Goal: Use online tool/utility: Utilize a website feature to perform a specific function

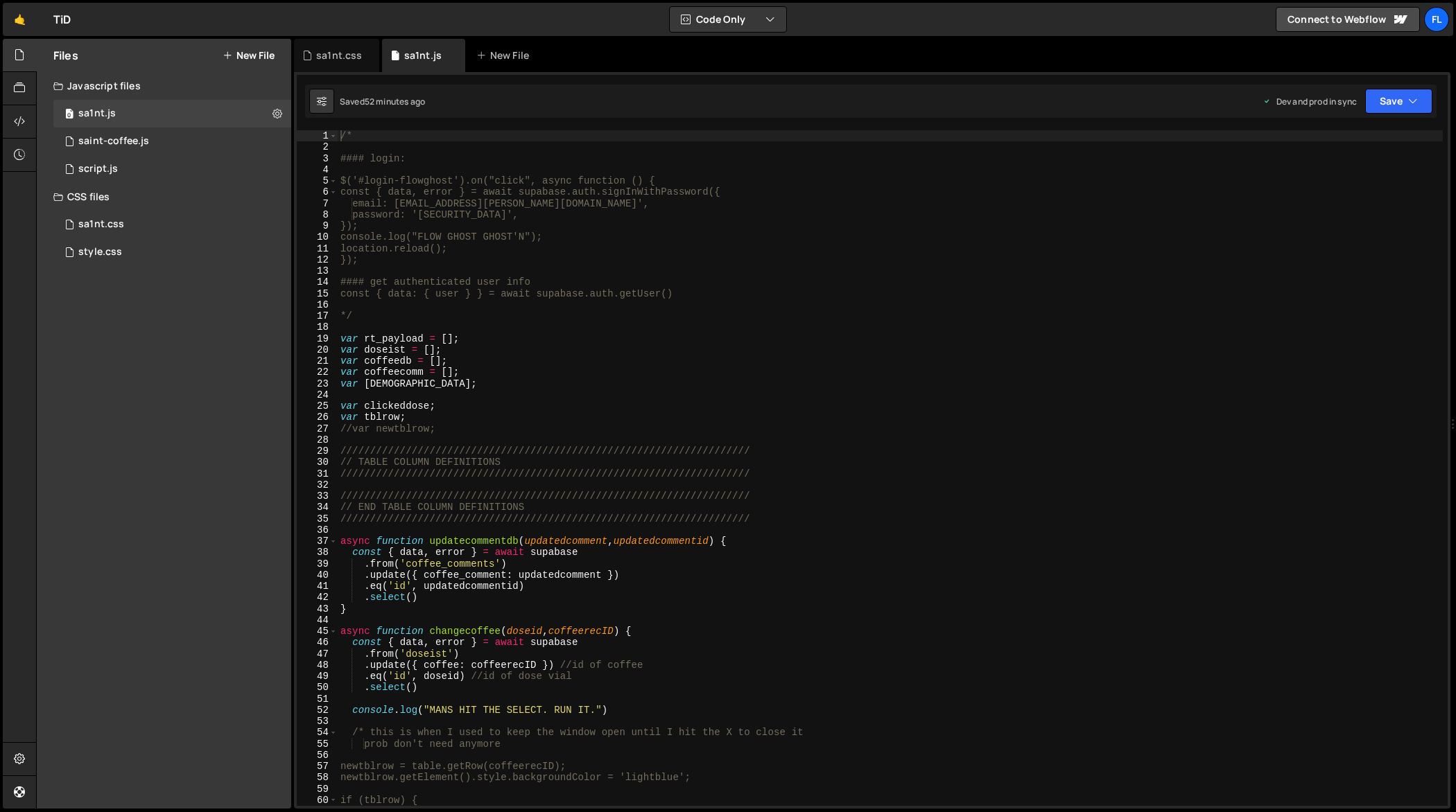
type textarea "//var newtblrow;"
click at [644, 424] on div "/* #### login: $('#login-flowghost').on("click", async function () { const { da…" at bounding box center [891, 479] width 1106 height 699
click at [329, 55] on div "sa1nt.css" at bounding box center [339, 55] width 45 height 14
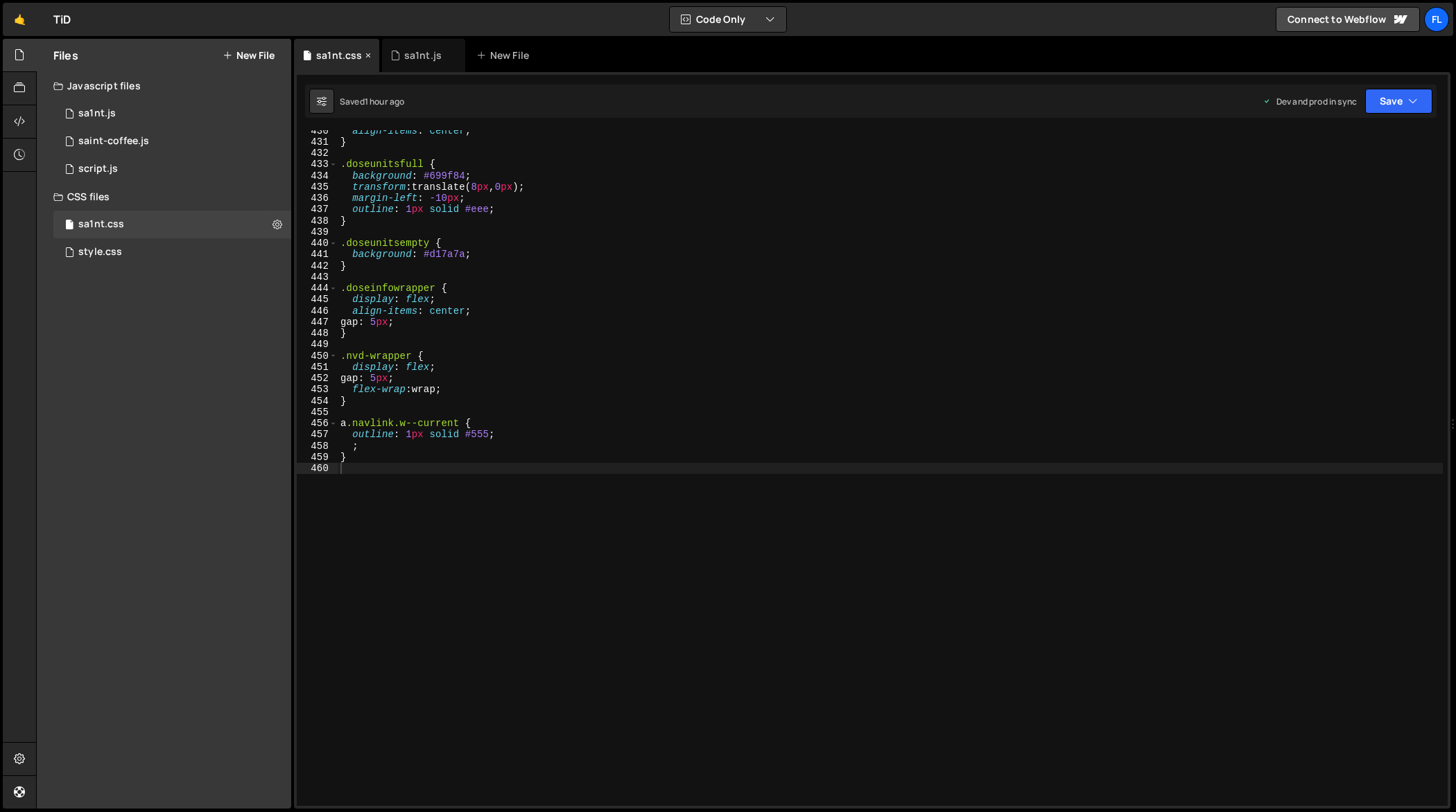
scroll to position [4847, 0]
click at [561, 297] on div "align-items : center ; } .doseunitsfull { background : #699f84 ; transform : tr…" at bounding box center [891, 474] width 1106 height 699
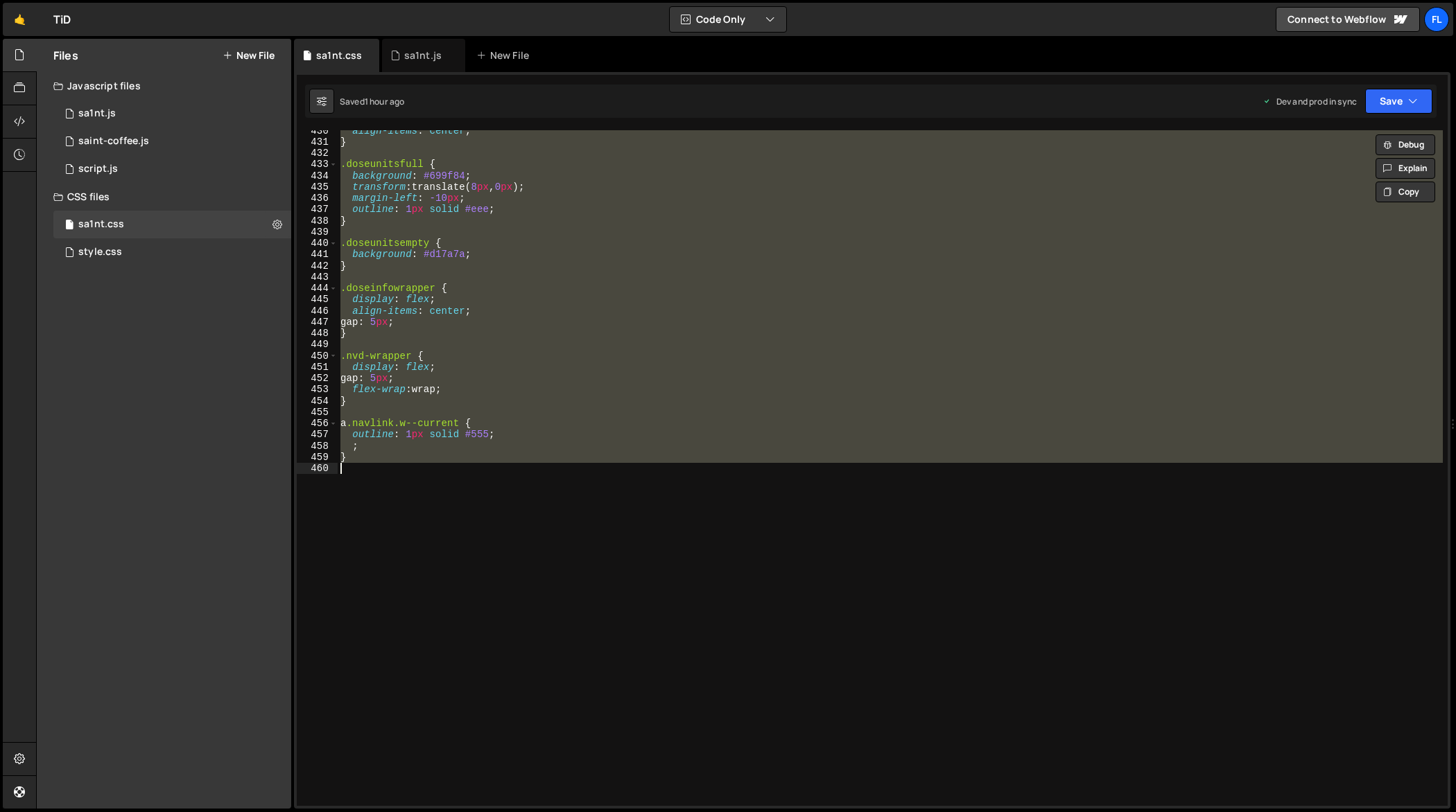
paste textarea
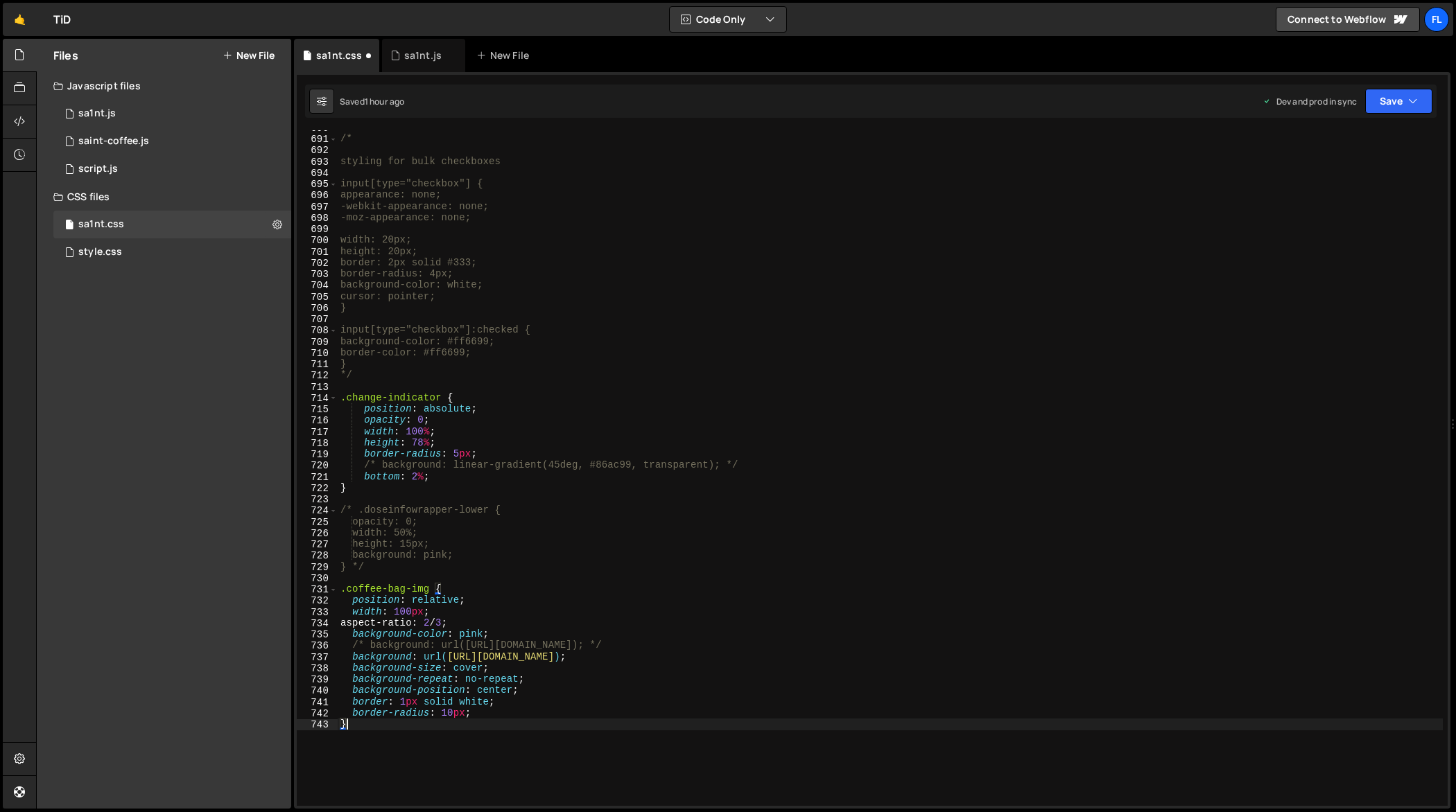
scroll to position [7789, 0]
type textarea "background: pink;"
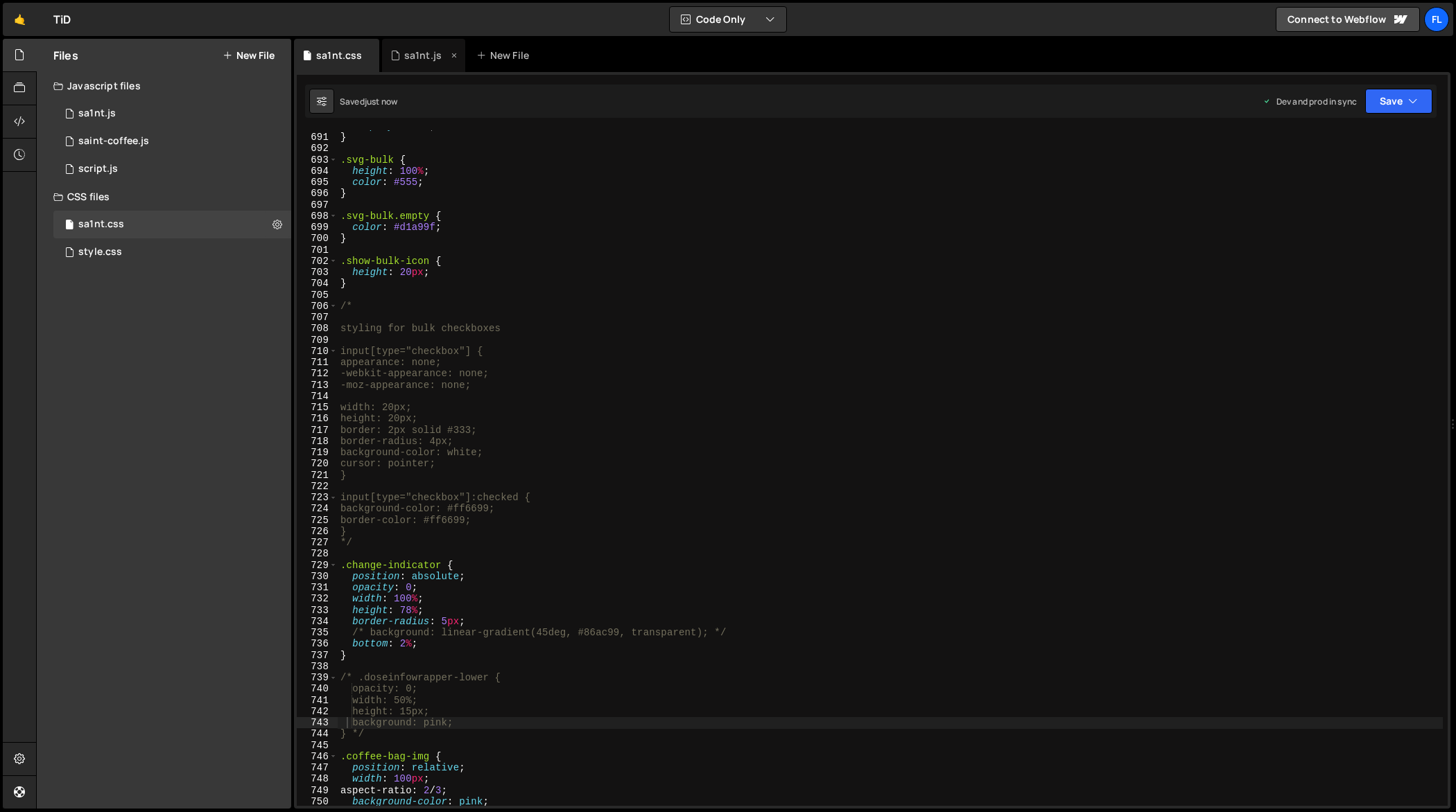
click at [425, 55] on div "sa1nt.js" at bounding box center [423, 55] width 38 height 14
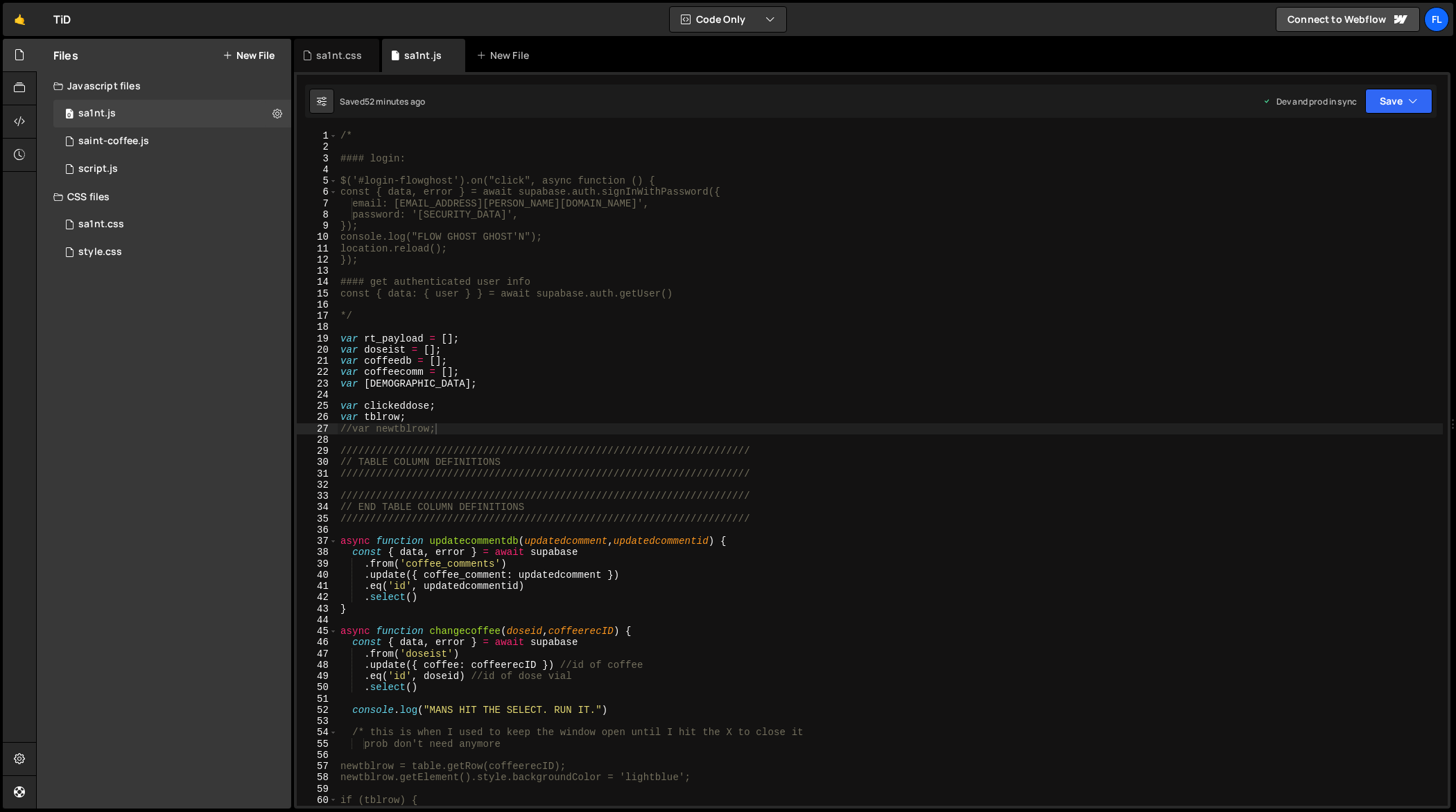
click at [728, 453] on div "/* #### login: $('#login-flowghost').on("click", async function () { const { da…" at bounding box center [891, 479] width 1106 height 699
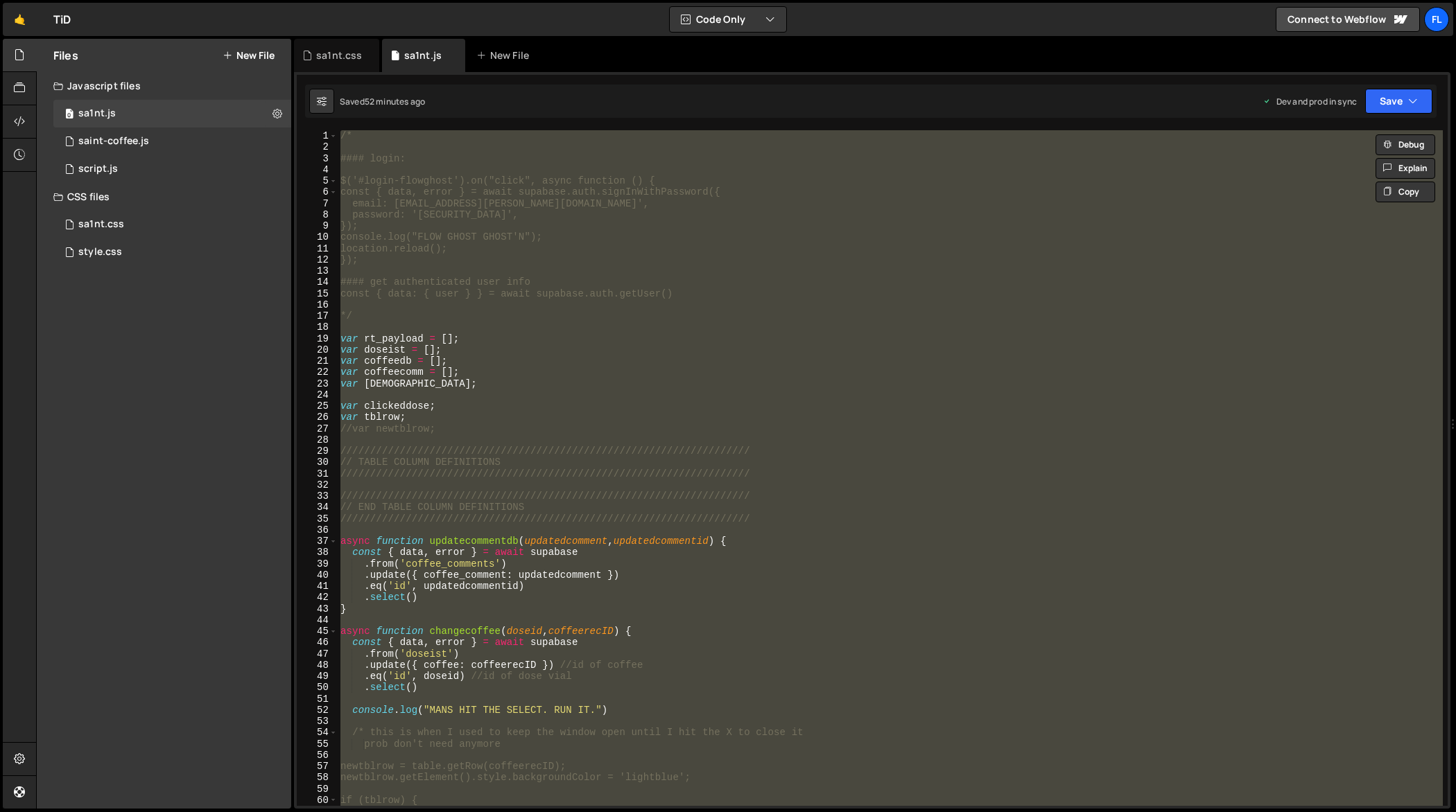
paste textarea
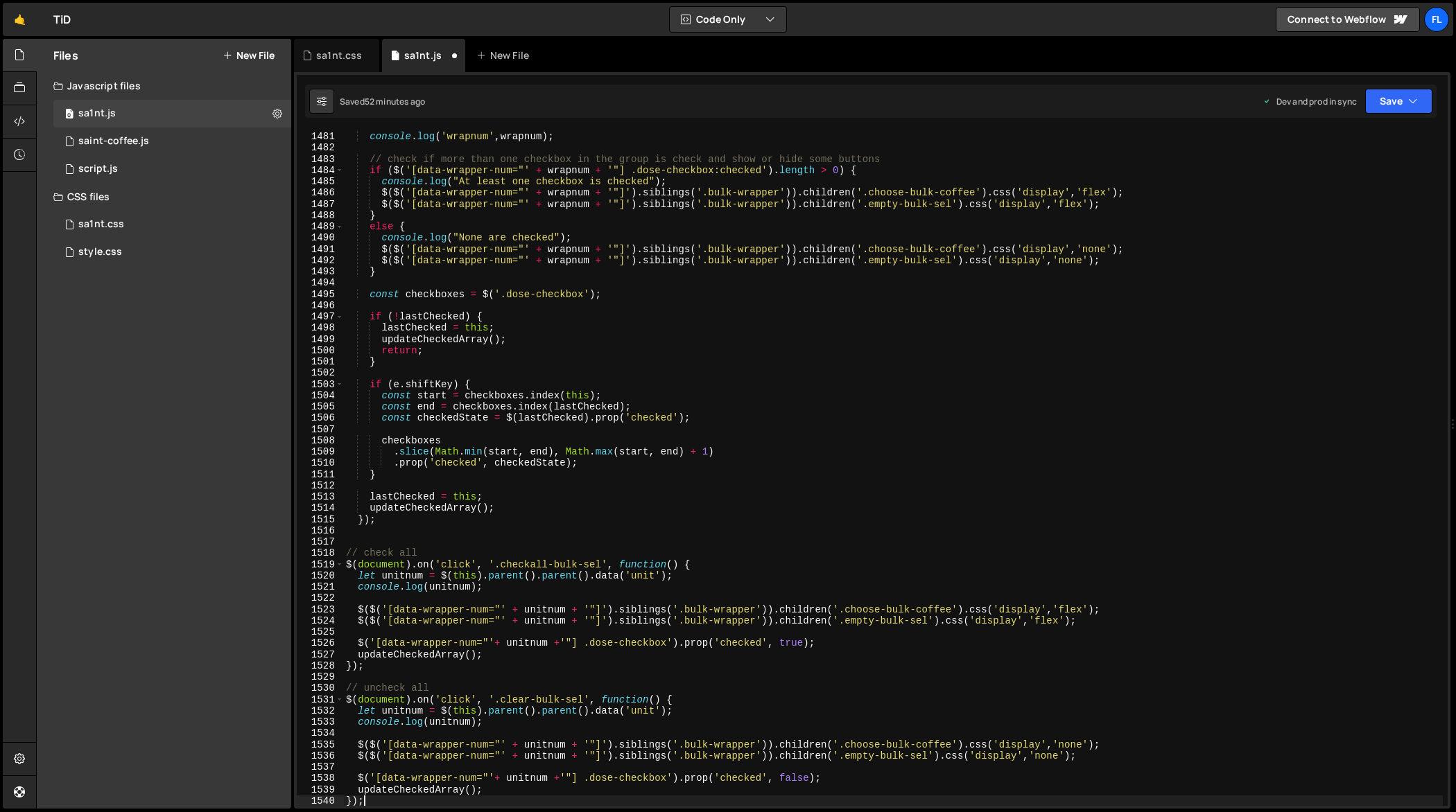
type textarea "console.log('wrapnum', wrapnum);"
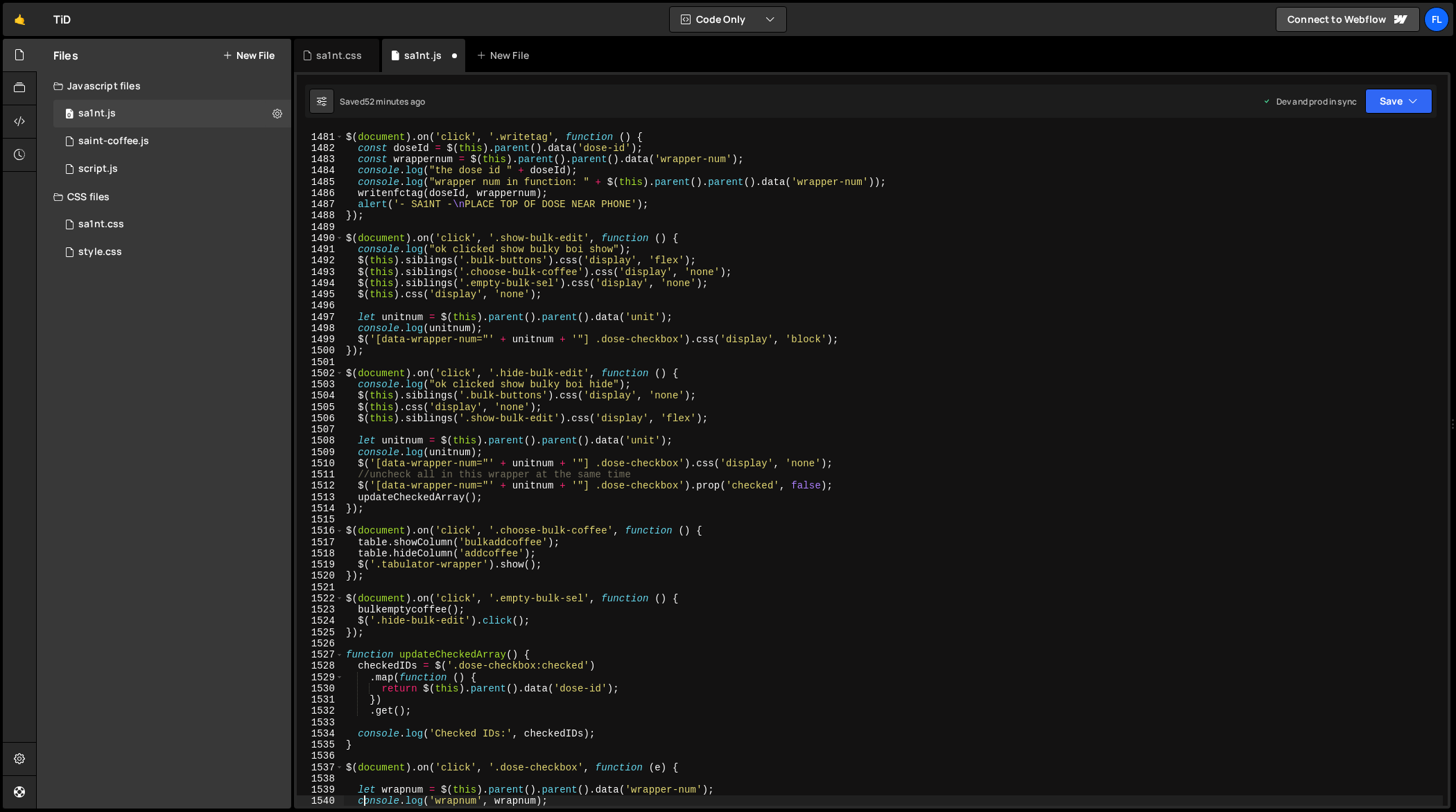
scroll to position [17044, 0]
